Goal: Browse casually: Explore the website without a specific task or goal

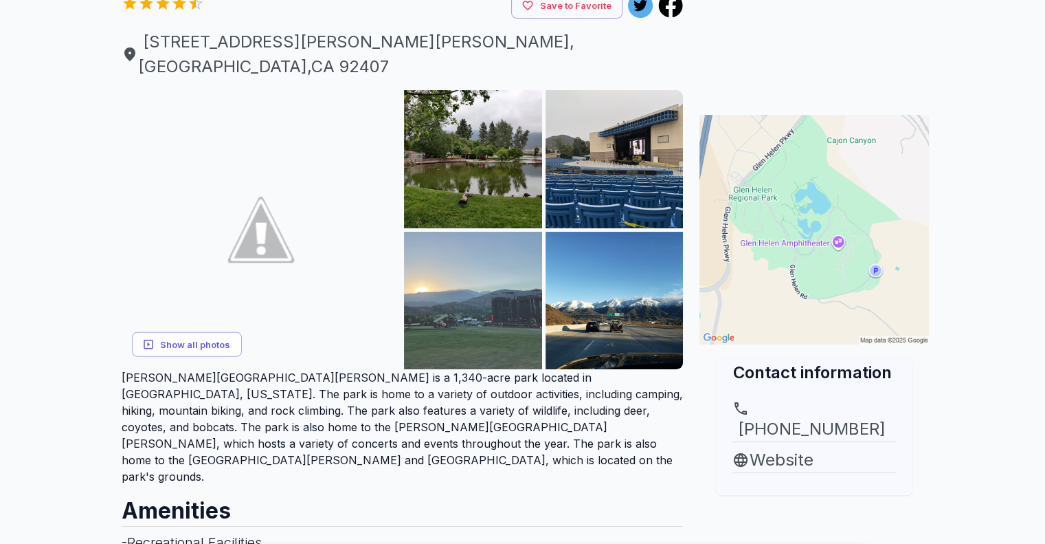
scroll to position [206, 0]
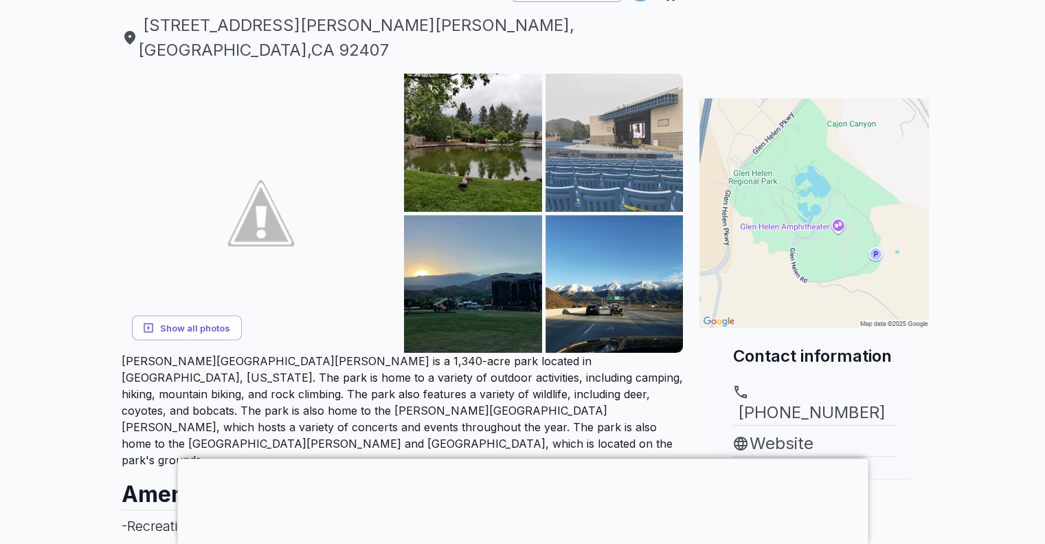
click at [606, 105] on img at bounding box center [615, 143] width 138 height 138
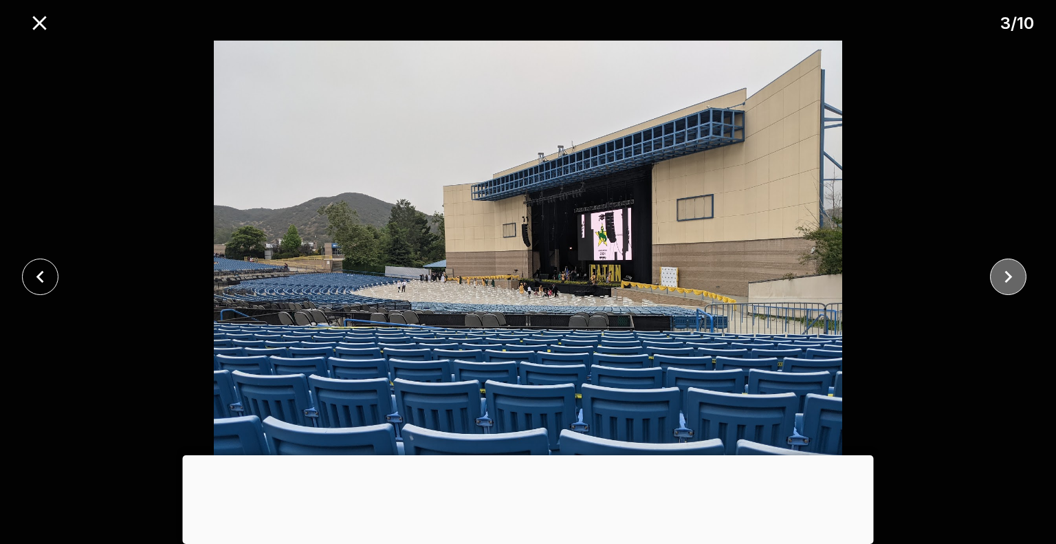
click at [1005, 278] on icon "close" at bounding box center [1008, 277] width 24 height 24
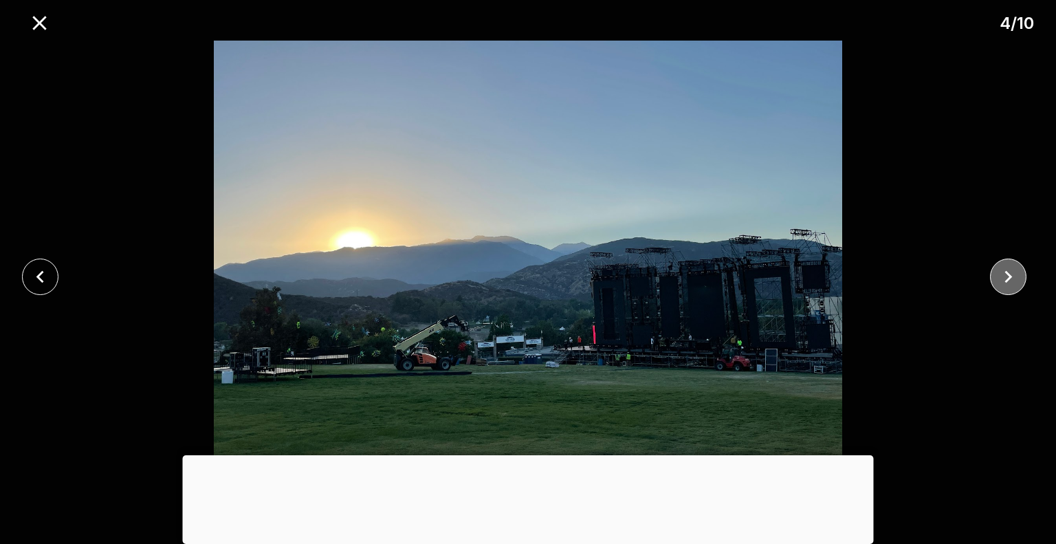
click at [1005, 278] on icon "close" at bounding box center [1008, 277] width 24 height 24
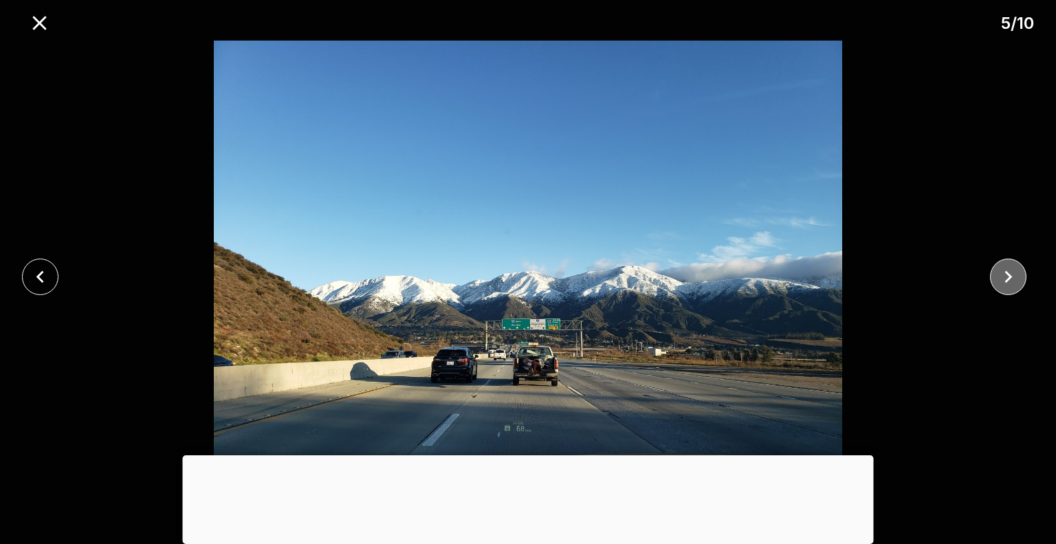
click at [1006, 282] on icon "close" at bounding box center [1008, 277] width 24 height 24
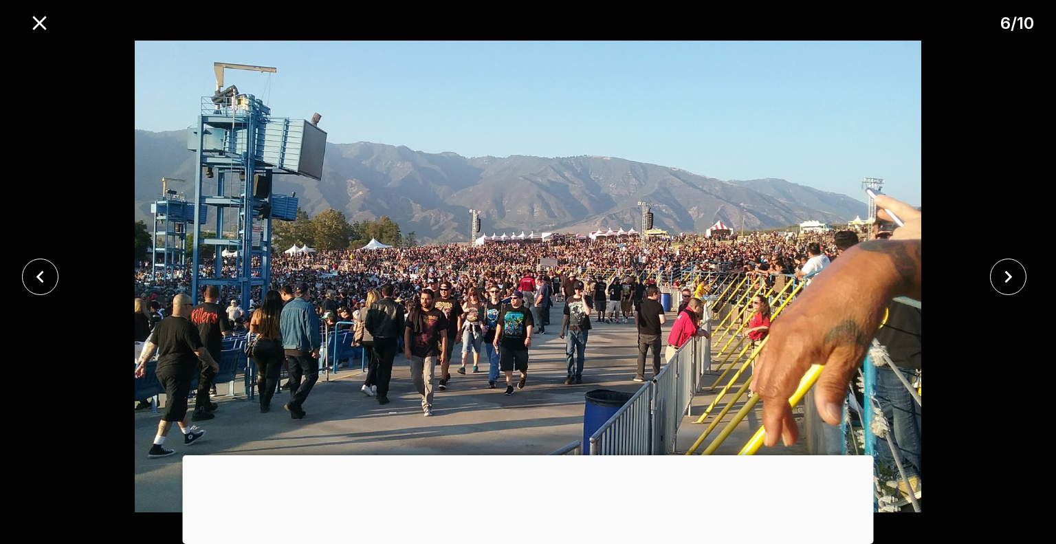
click at [68, 281] on div at bounding box center [44, 276] width 88 height 36
click at [45, 274] on icon "close" at bounding box center [40, 277] width 24 height 24
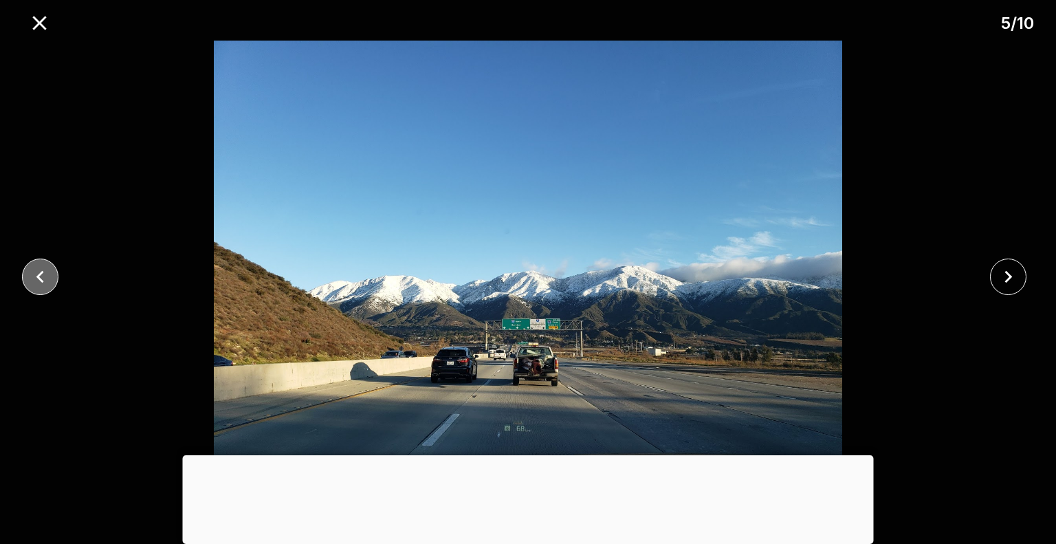
click at [45, 274] on icon "close" at bounding box center [40, 277] width 24 height 24
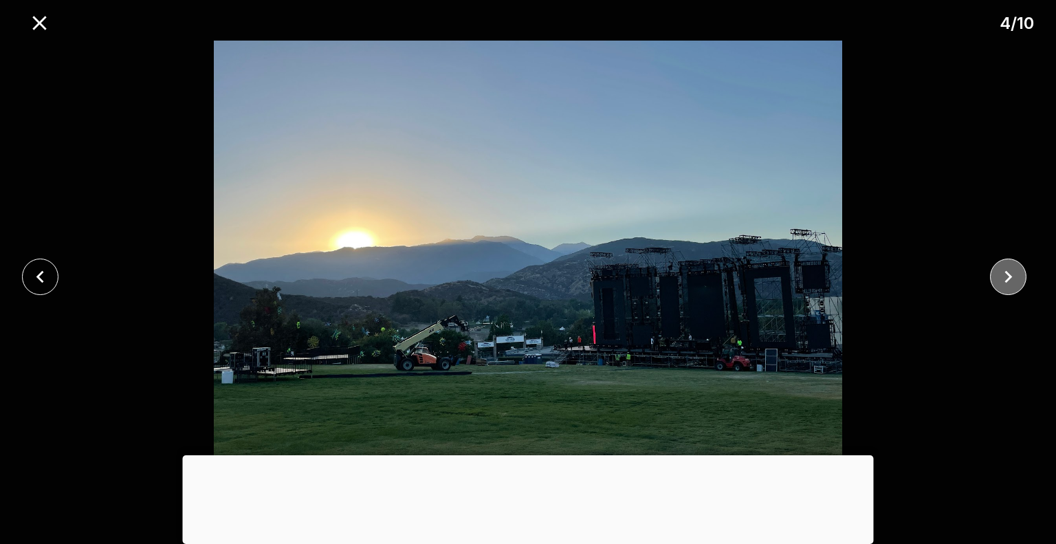
click at [1005, 280] on icon "close" at bounding box center [1008, 276] width 8 height 12
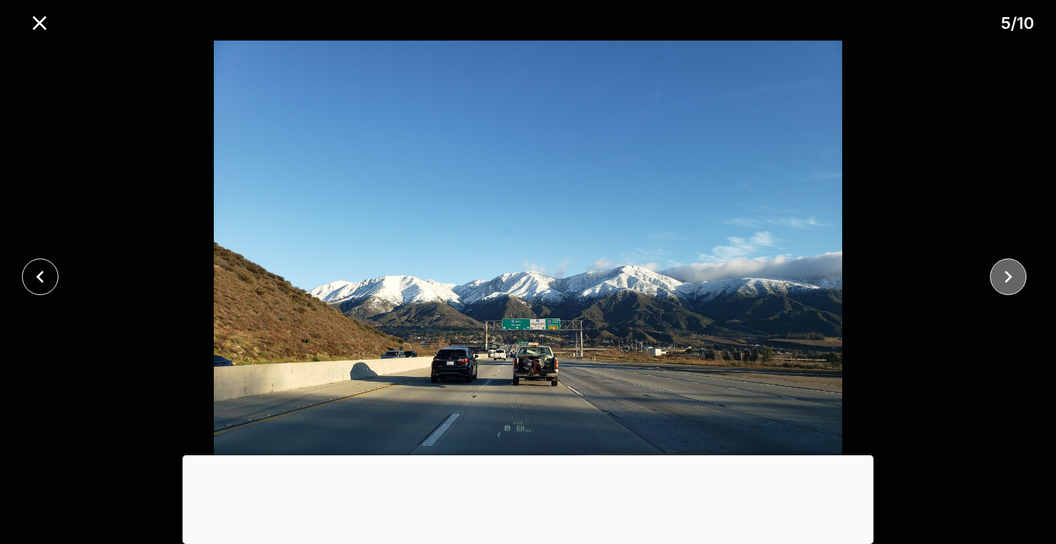
click at [1006, 284] on icon "close" at bounding box center [1008, 277] width 24 height 24
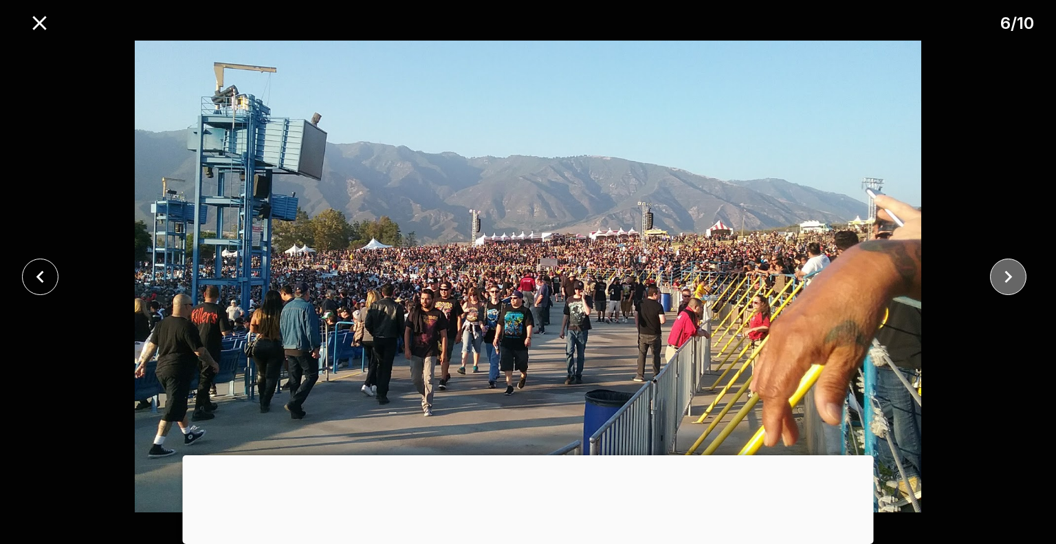
drag, startPoint x: 1006, startPoint y: 284, endPoint x: 1012, endPoint y: 287, distance: 7.1
click at [1012, 287] on icon "close" at bounding box center [1008, 277] width 24 height 24
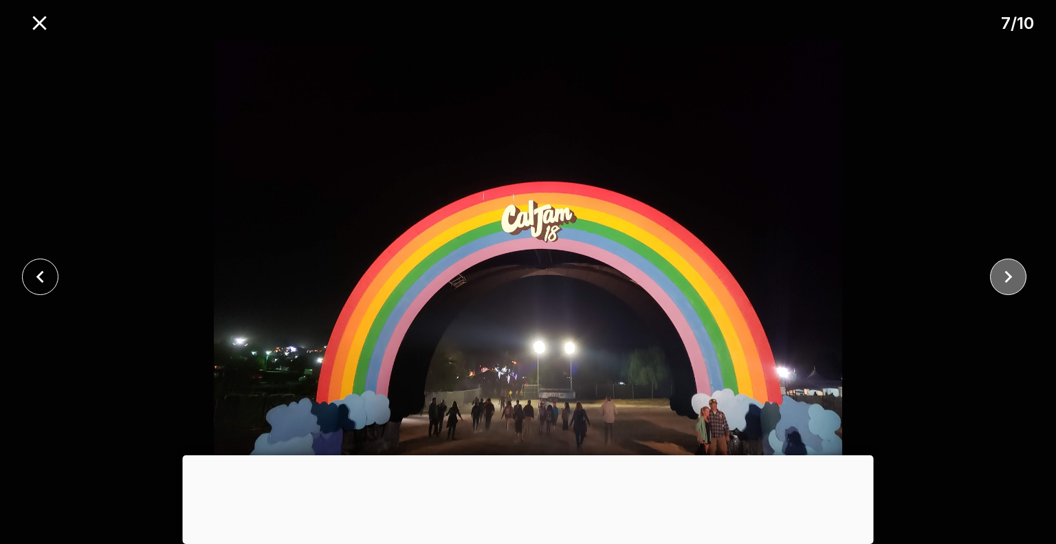
click at [1014, 286] on icon "close" at bounding box center [1008, 277] width 24 height 24
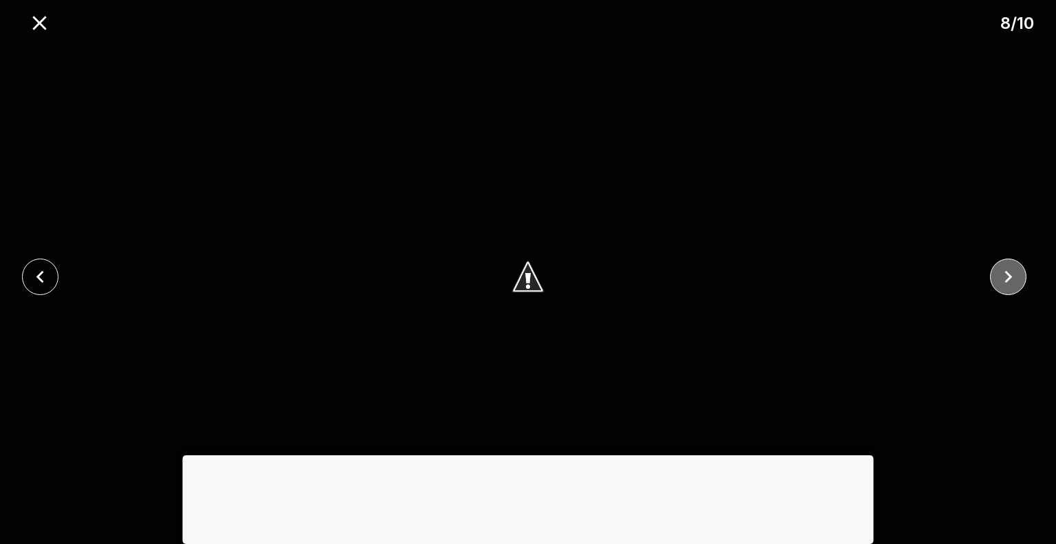
click at [1014, 278] on icon "close" at bounding box center [1008, 277] width 24 height 24
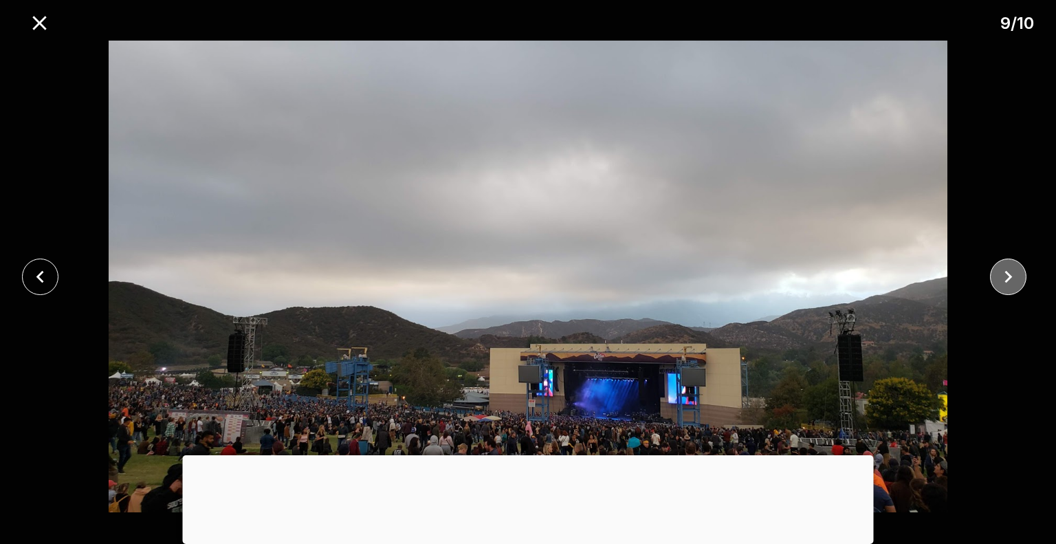
click at [1002, 280] on icon "close" at bounding box center [1008, 277] width 24 height 24
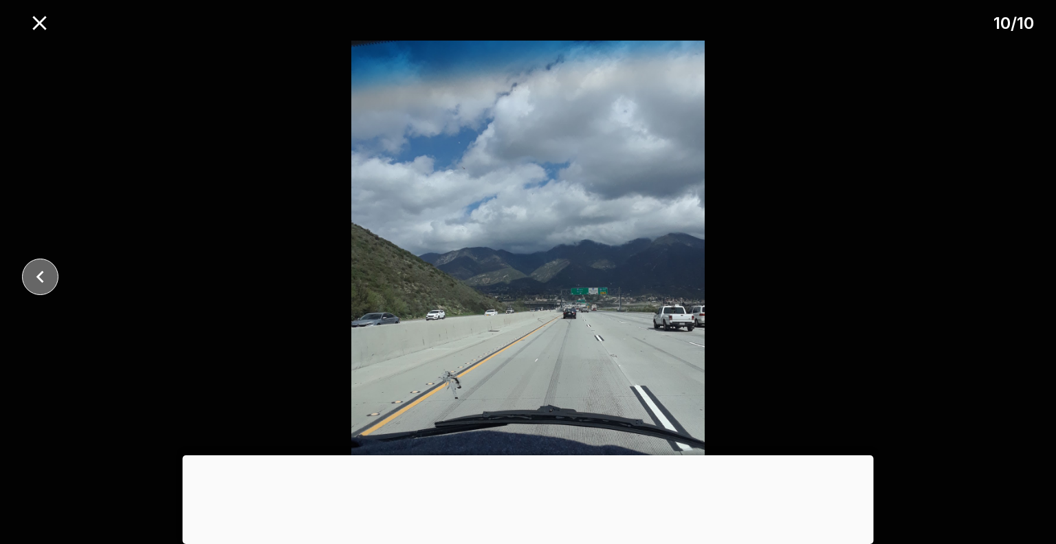
click at [47, 285] on icon "close" at bounding box center [40, 277] width 24 height 24
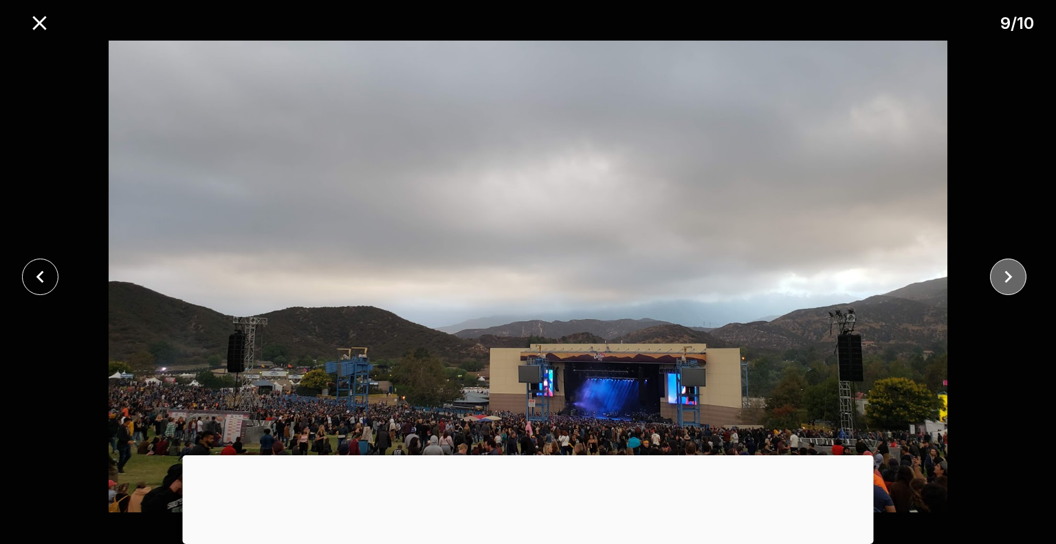
click at [1003, 274] on icon "close" at bounding box center [1008, 277] width 24 height 24
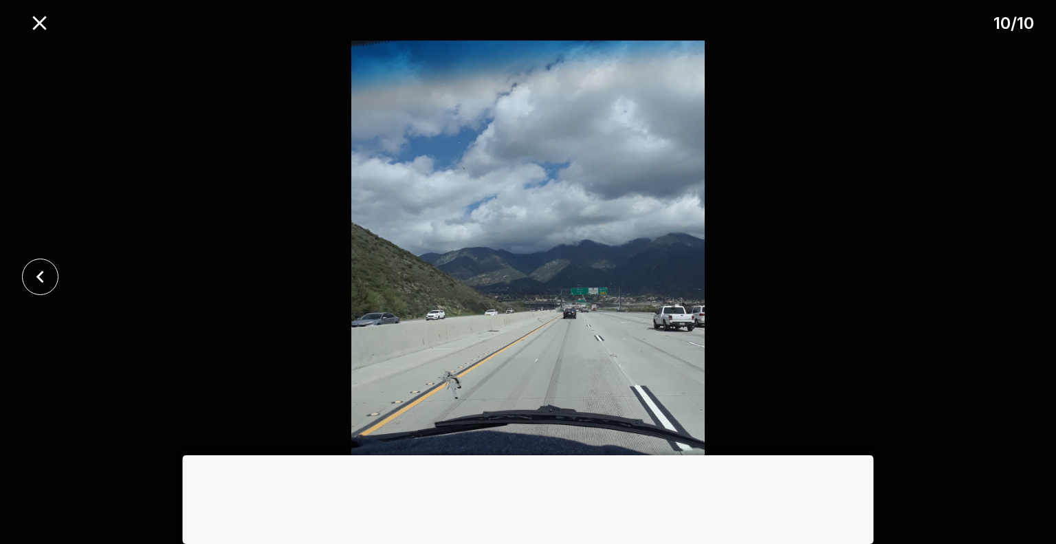
click at [1004, 281] on div at bounding box center [528, 276] width 1056 height 471
click at [46, 21] on icon "close" at bounding box center [39, 23] width 24 height 24
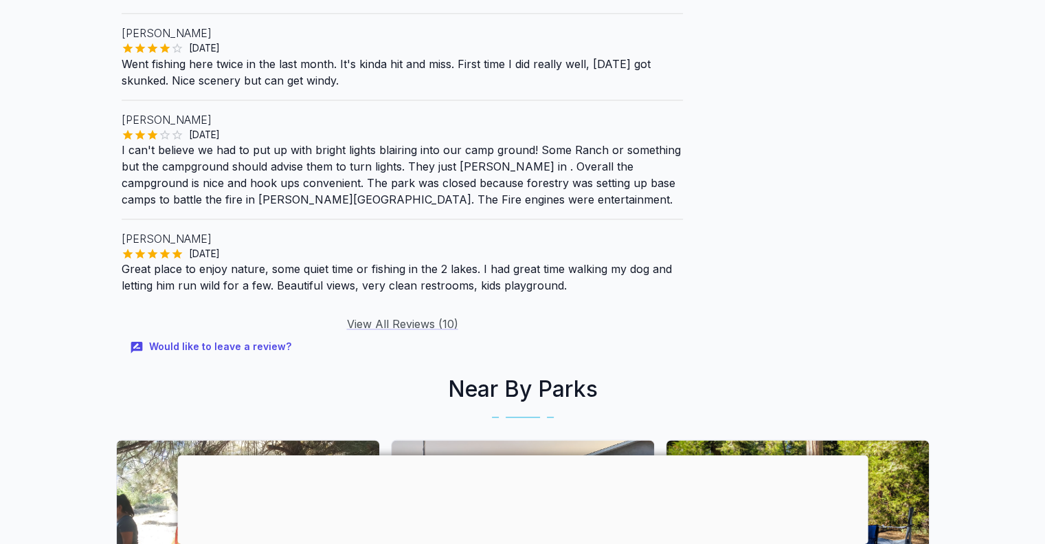
scroll to position [1581, 0]
